Goal: Task Accomplishment & Management: Manage account settings

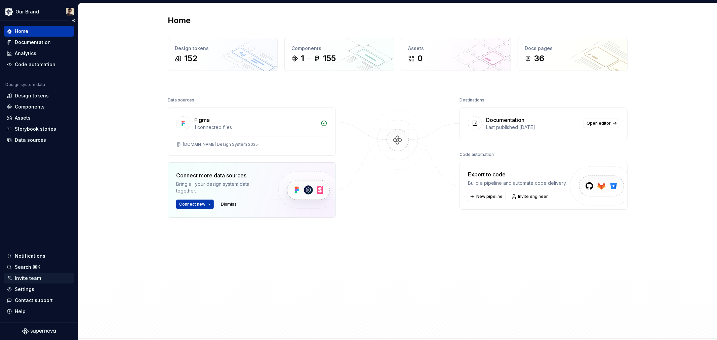
click at [31, 277] on div "Invite team" at bounding box center [28, 278] width 26 height 7
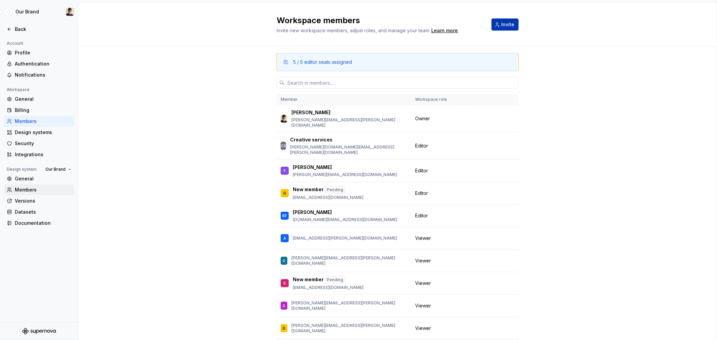
click at [31, 190] on div "Members" at bounding box center [43, 190] width 56 height 7
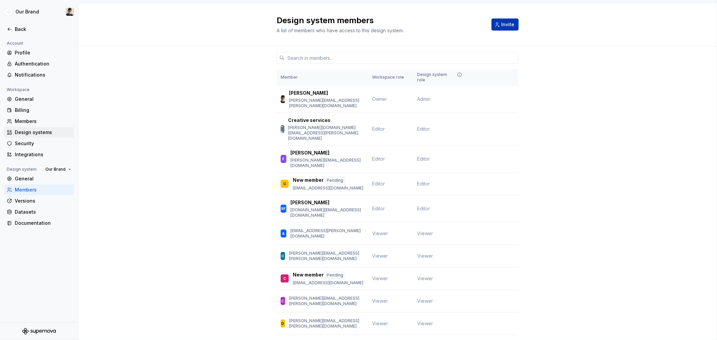
click at [27, 131] on div "Design systems" at bounding box center [43, 132] width 56 height 7
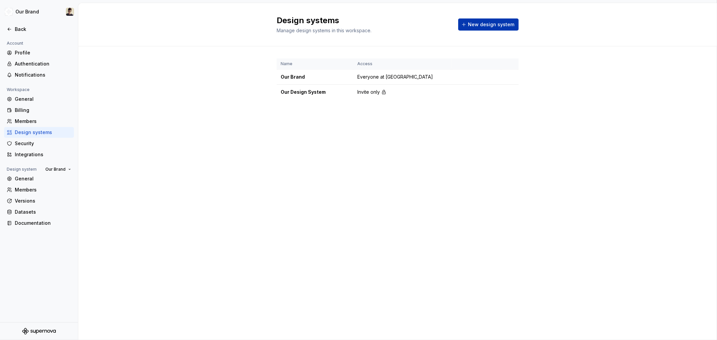
click at [214, 173] on div "Design systems Manage design systems in this workspace. New design system Name …" at bounding box center [397, 171] width 639 height 337
